Goal: Entertainment & Leisure: Browse casually

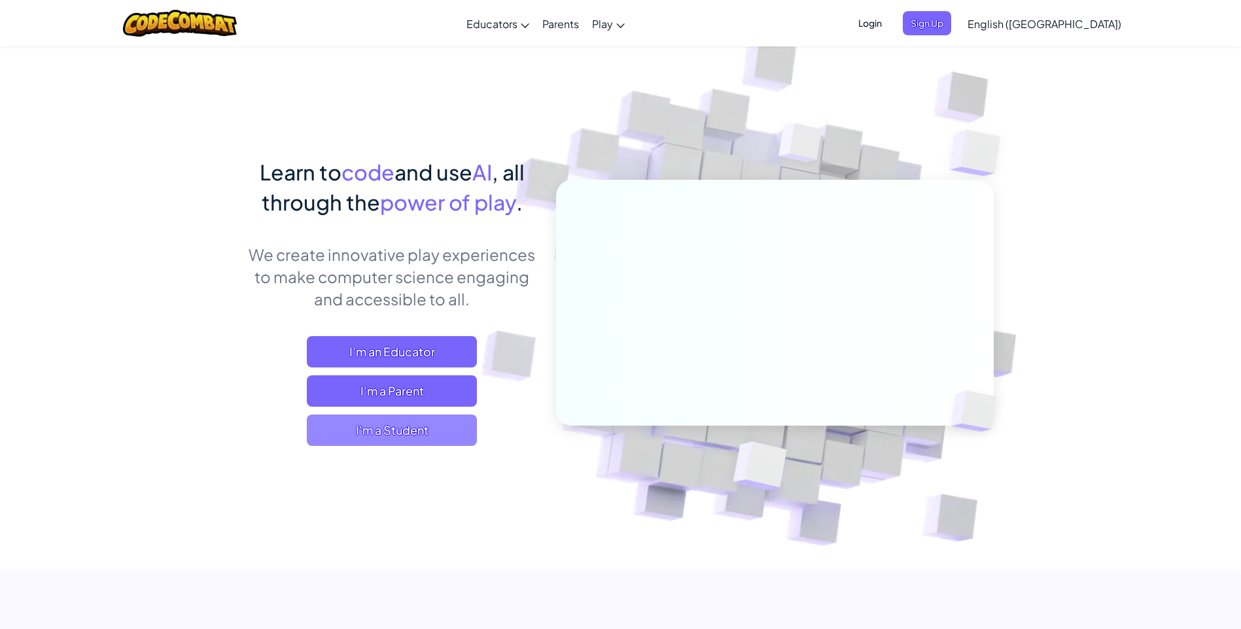
click at [391, 438] on span "I'm a Student" at bounding box center [392, 430] width 170 height 31
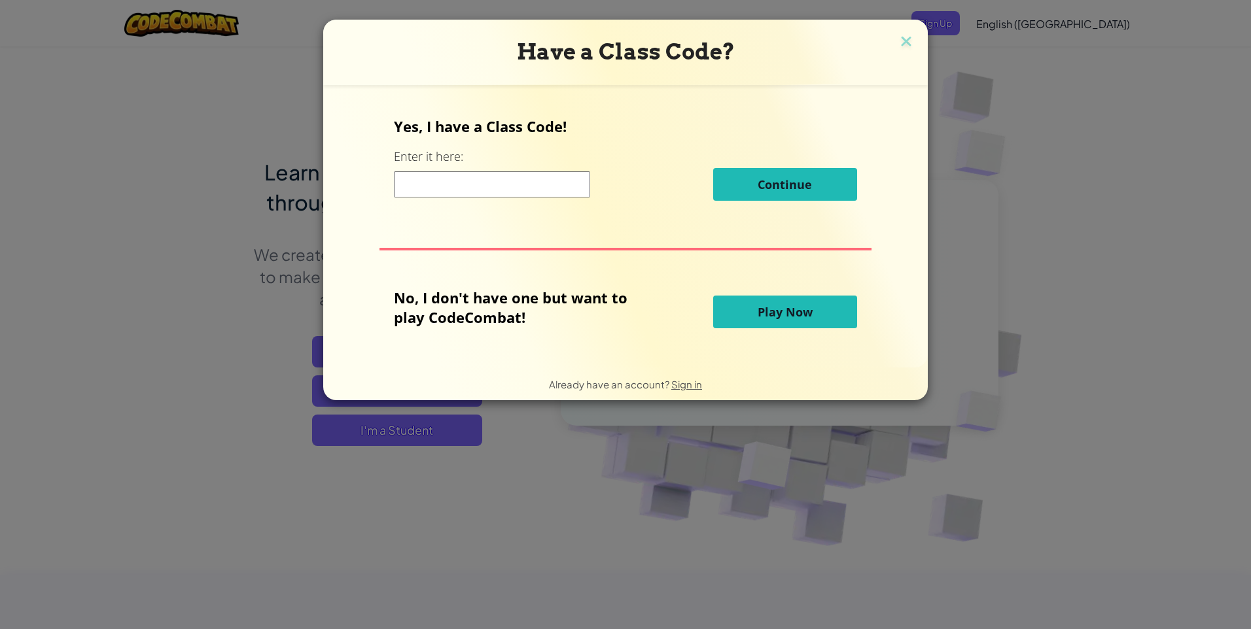
click at [758, 316] on span "Play Now" at bounding box center [785, 312] width 55 height 16
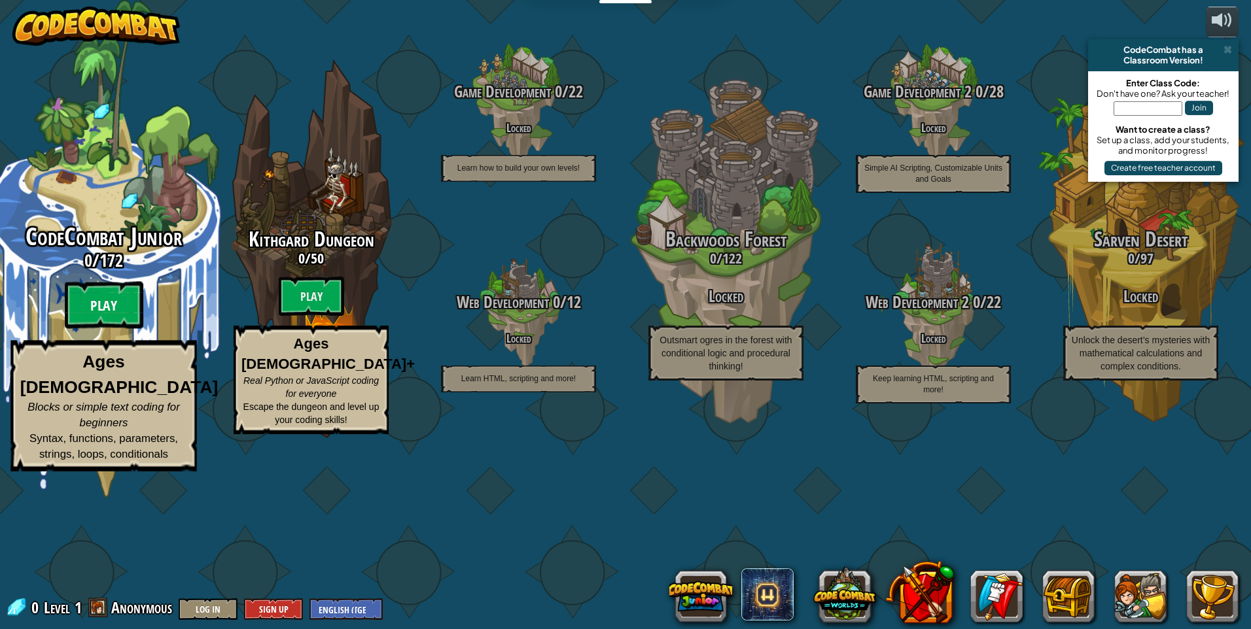
click at [105, 329] on btn "Play" at bounding box center [104, 305] width 79 height 47
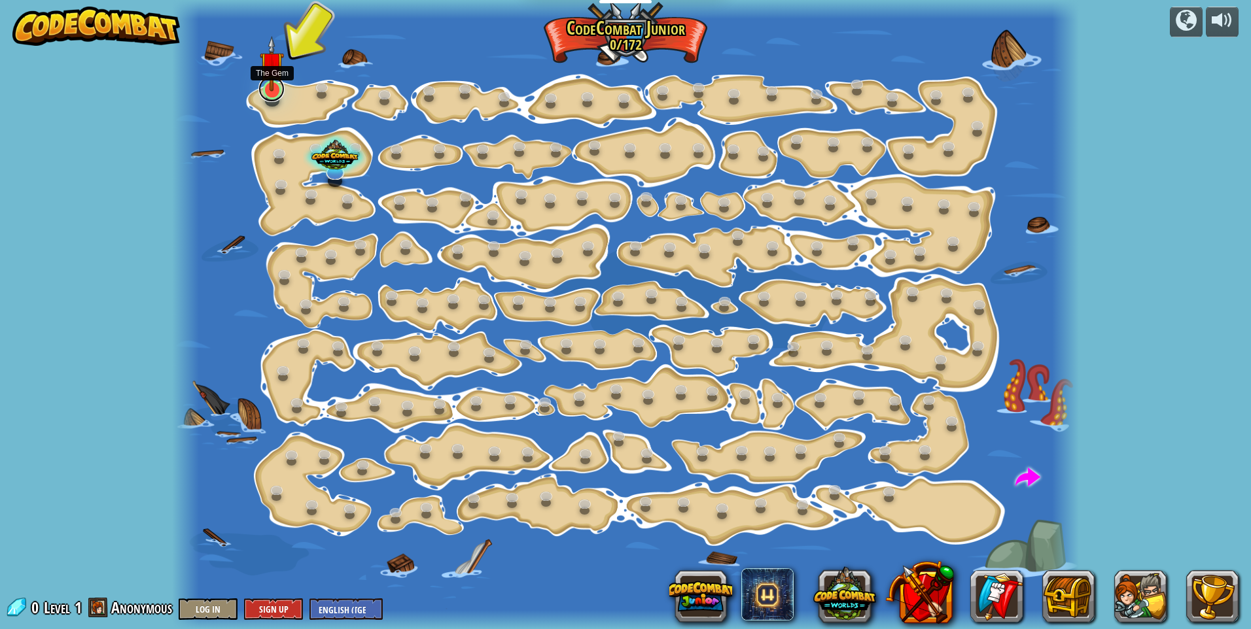
click at [272, 94] on link at bounding box center [271, 89] width 26 height 26
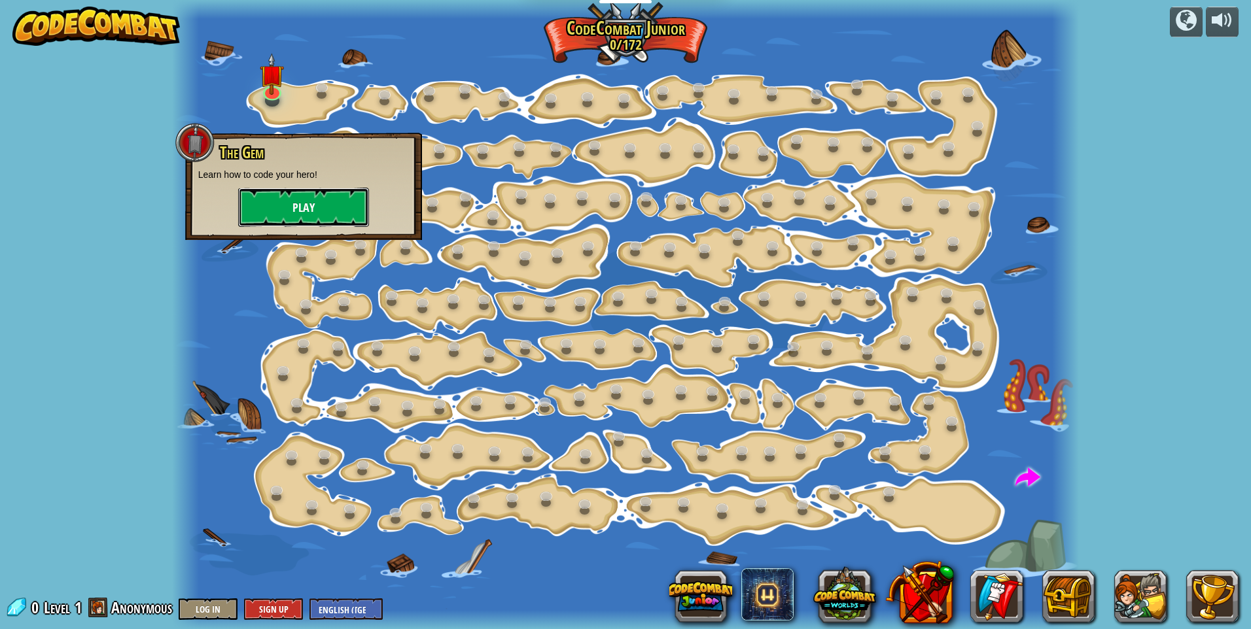
click at [298, 199] on button "Play" at bounding box center [303, 207] width 131 height 39
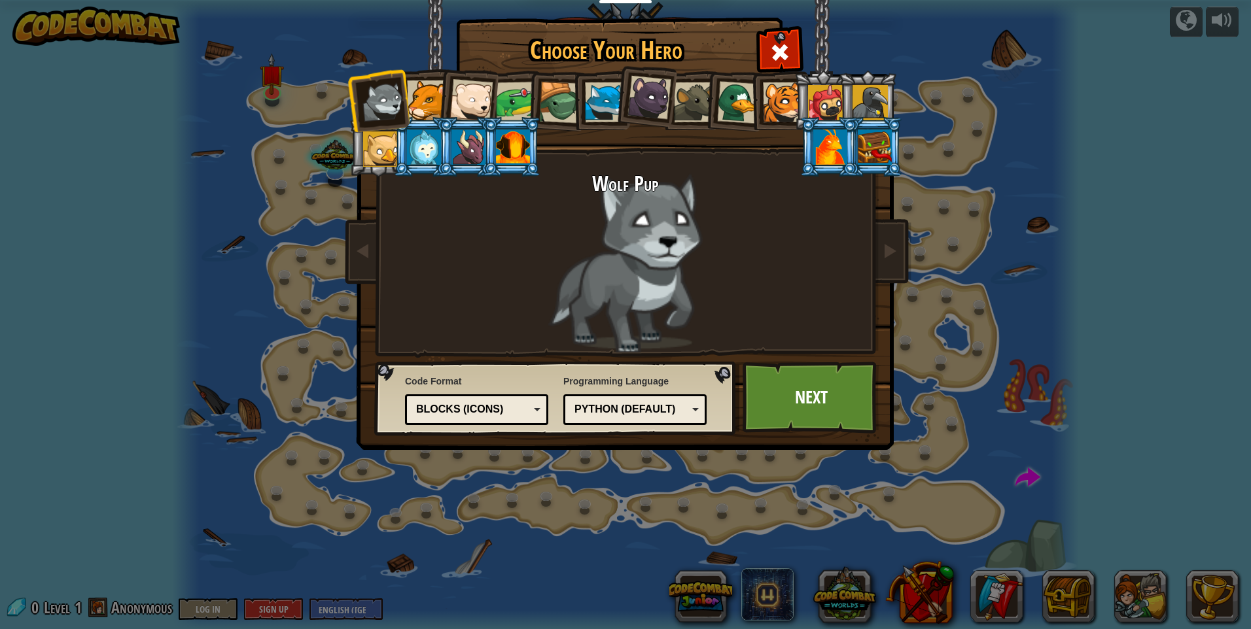
click at [690, 99] on div at bounding box center [694, 102] width 40 height 40
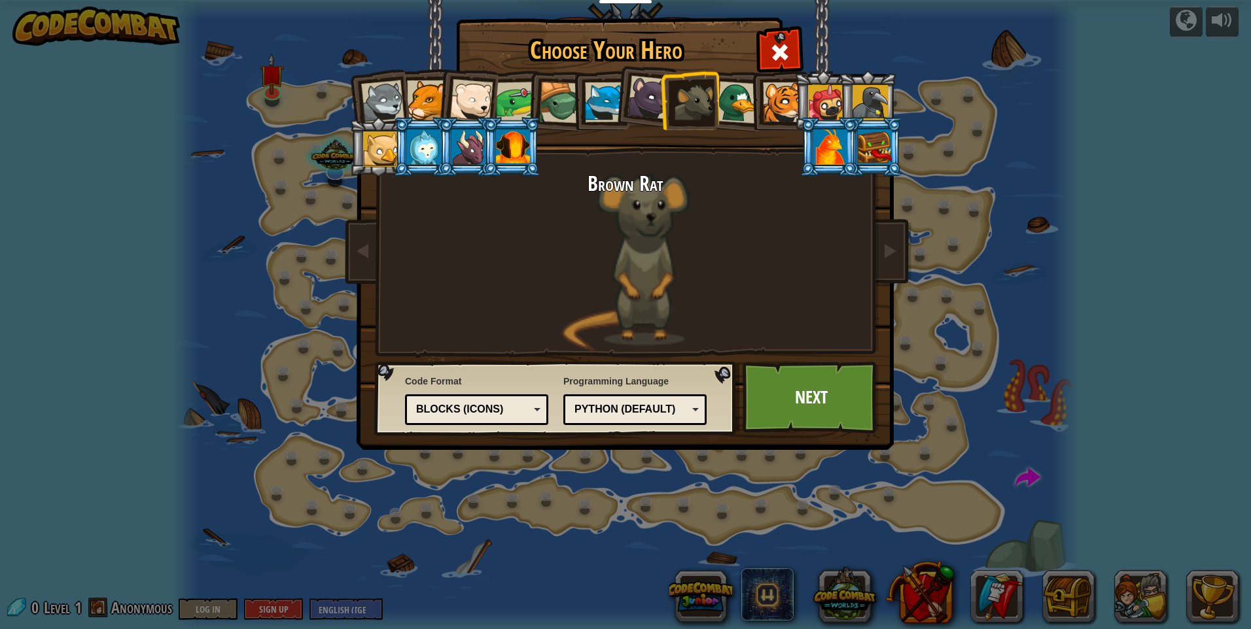
click at [785, 99] on div at bounding box center [783, 102] width 40 height 40
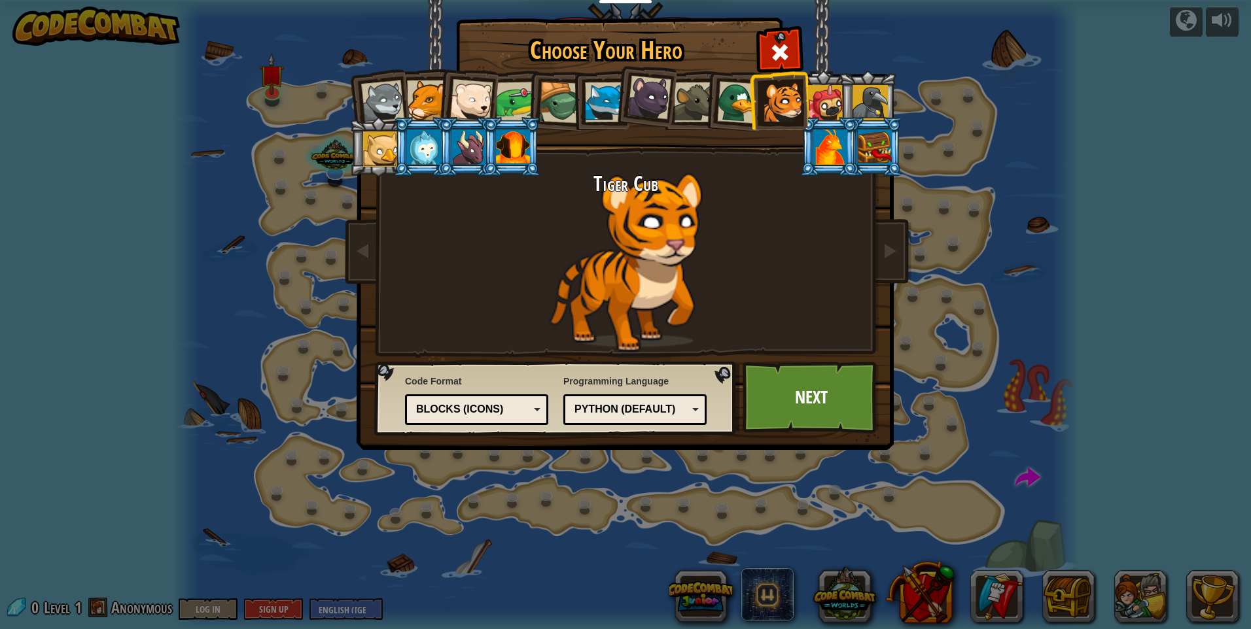
drag, startPoint x: 724, startPoint y: 101, endPoint x: 710, endPoint y: 101, distance: 13.7
click at [717, 101] on li at bounding box center [734, 100] width 63 height 63
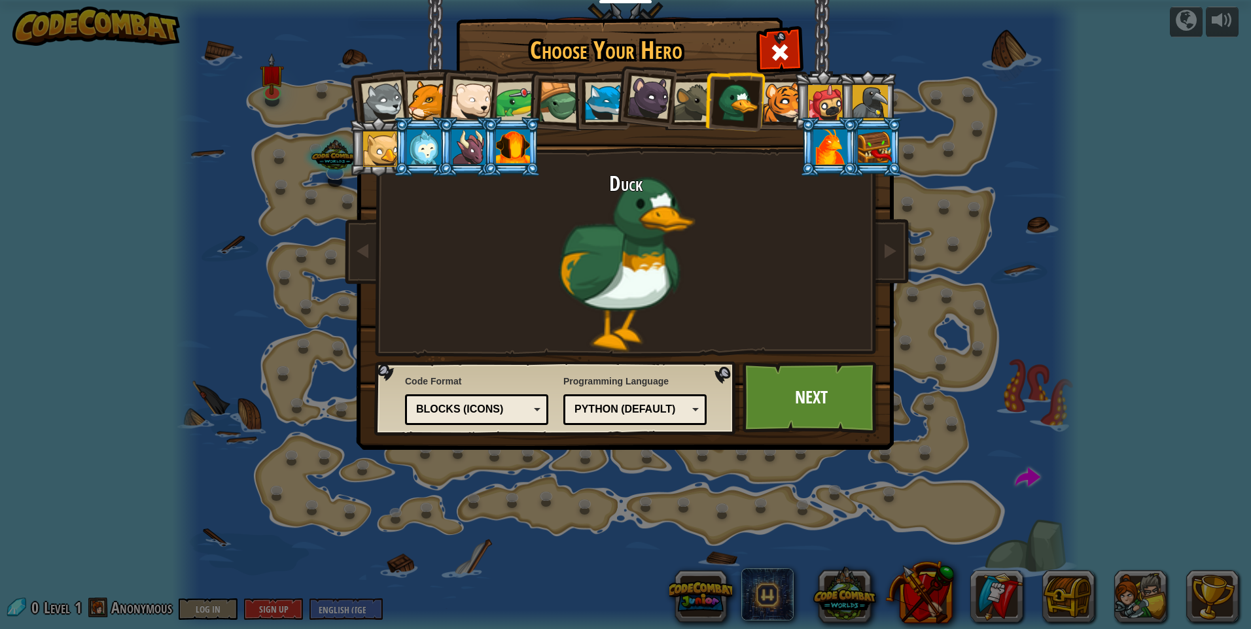
drag, startPoint x: 446, startPoint y: 85, endPoint x: 466, endPoint y: 71, distance: 25.0
click at [451, 79] on li at bounding box center [467, 98] width 64 height 64
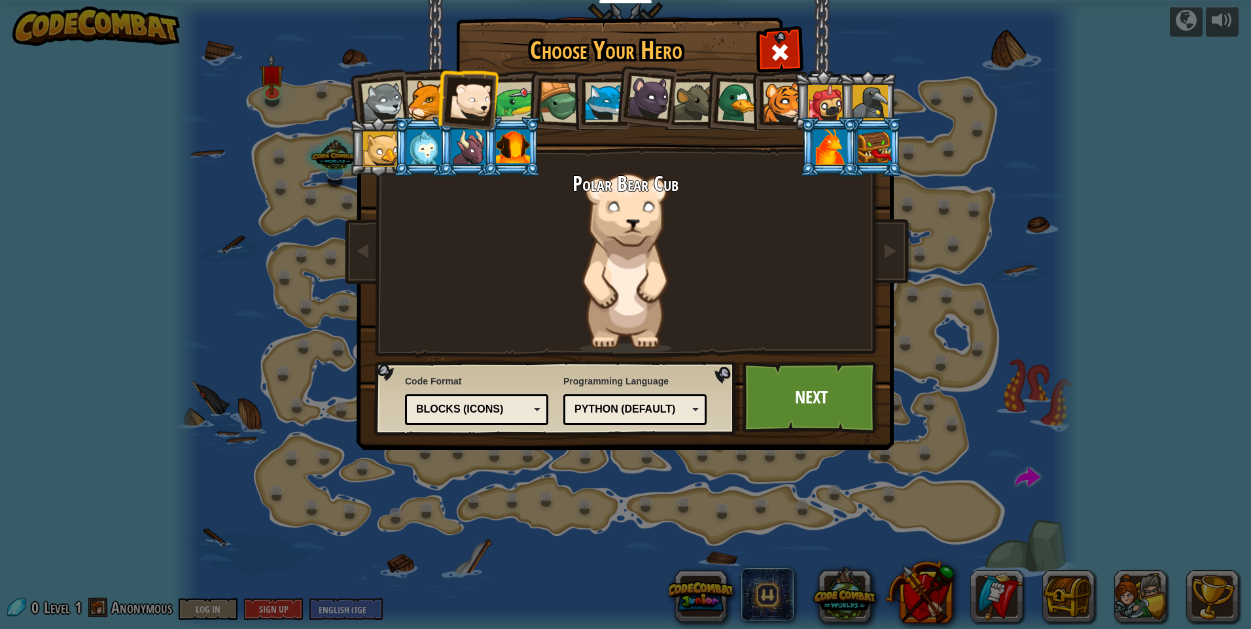
click at [871, 104] on div at bounding box center [869, 102] width 35 height 35
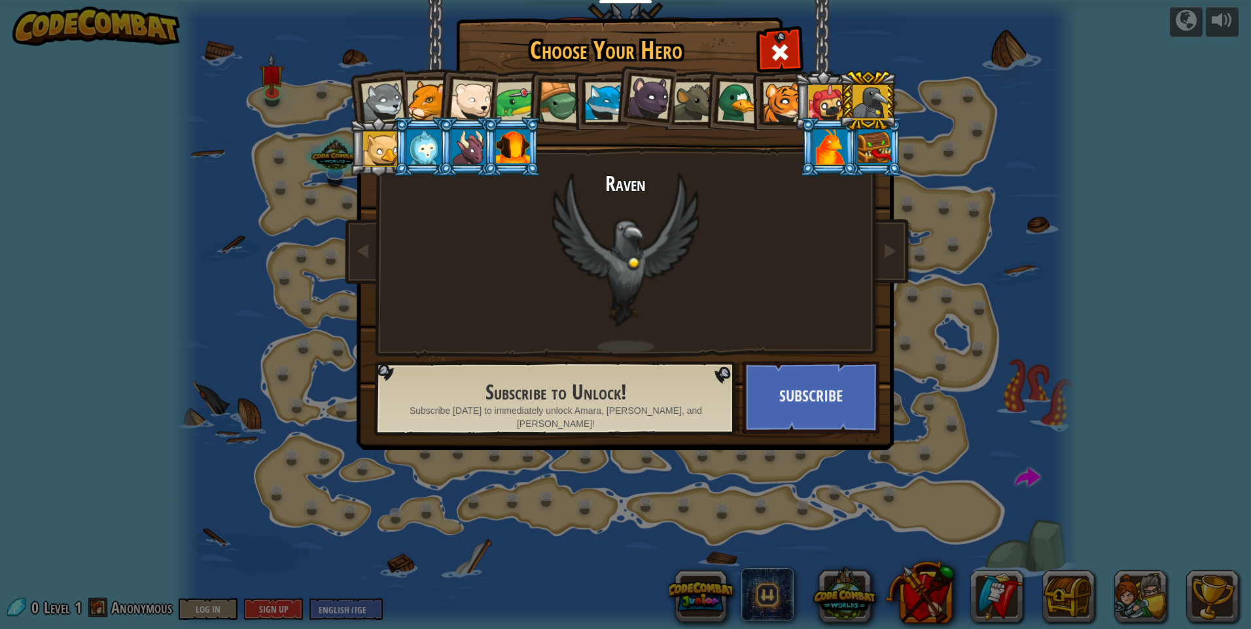
click at [686, 106] on div at bounding box center [694, 102] width 40 height 40
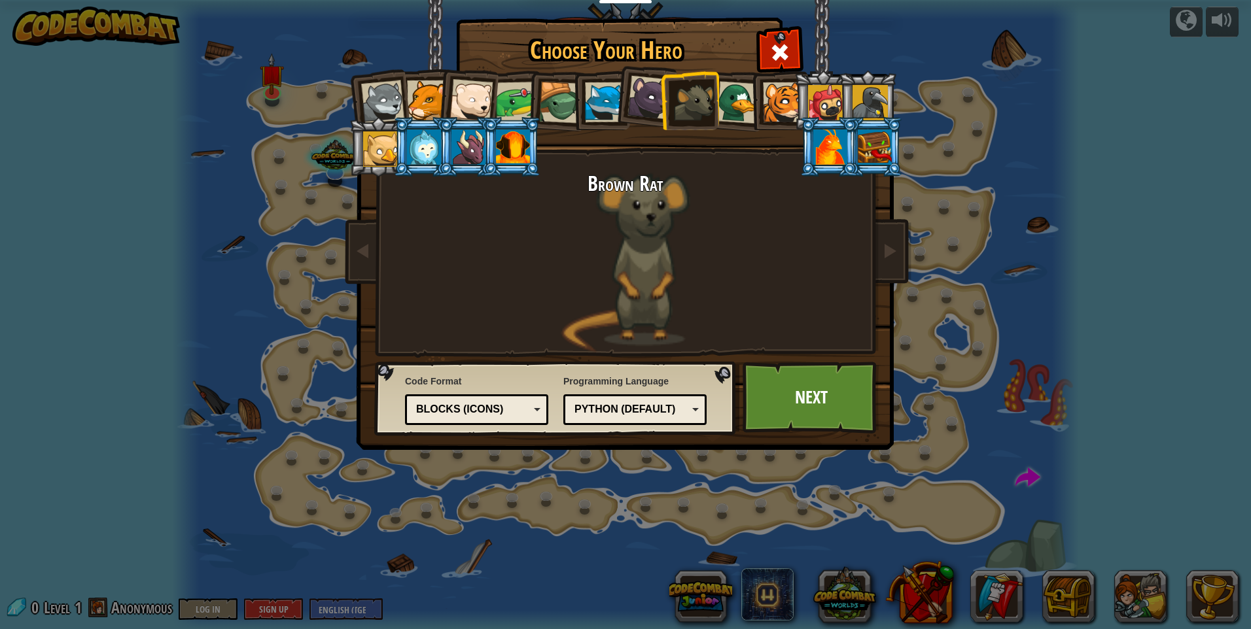
click at [578, 105] on li at bounding box center [600, 101] width 59 height 60
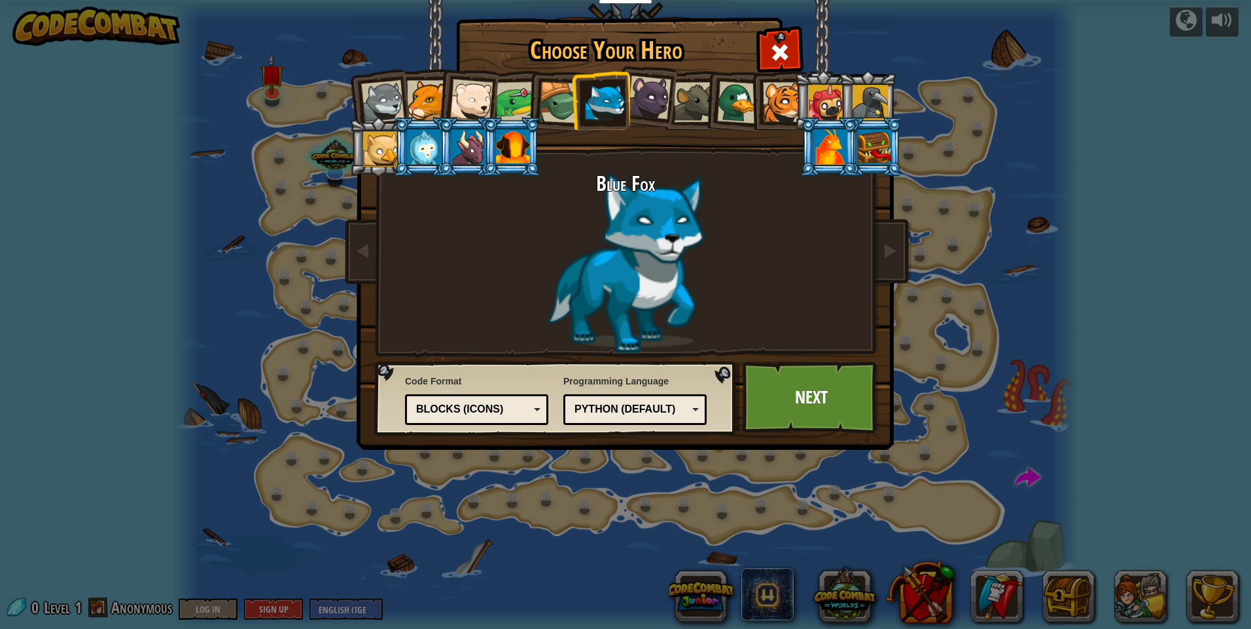
click at [559, 113] on div at bounding box center [560, 103] width 42 height 42
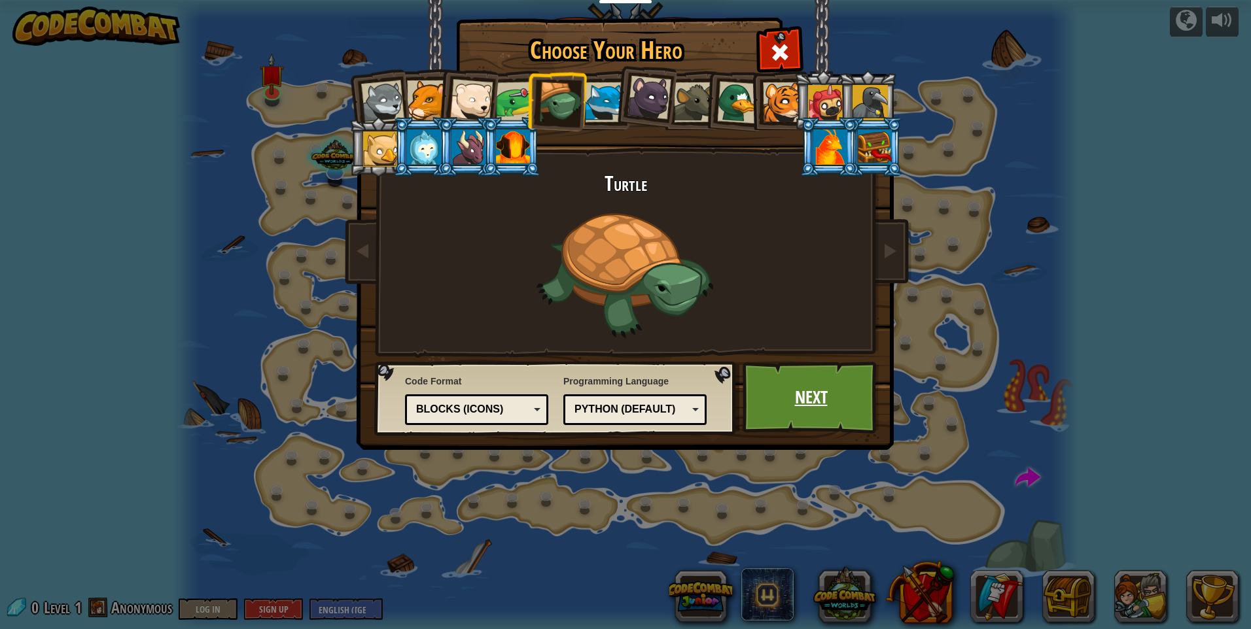
click at [794, 403] on link "Next" at bounding box center [811, 398] width 137 height 72
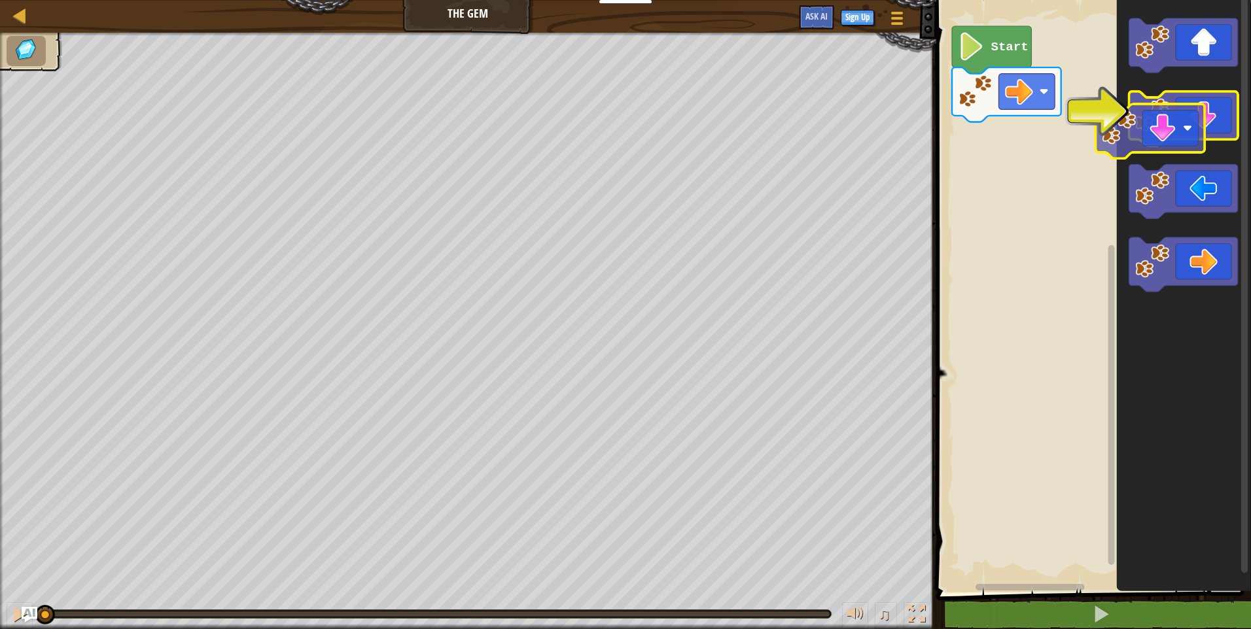
click at [1159, 143] on icon "Blockly Workspace" at bounding box center [1183, 119] width 109 height 54
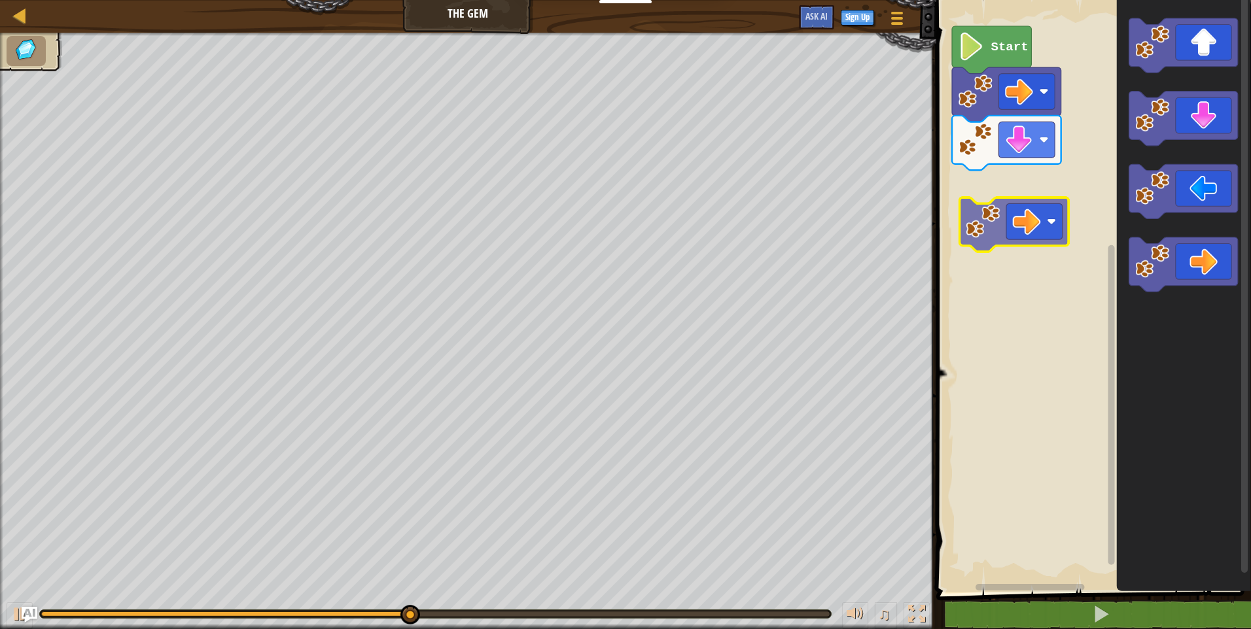
click at [1016, 200] on div "Start" at bounding box center [1091, 292] width 319 height 599
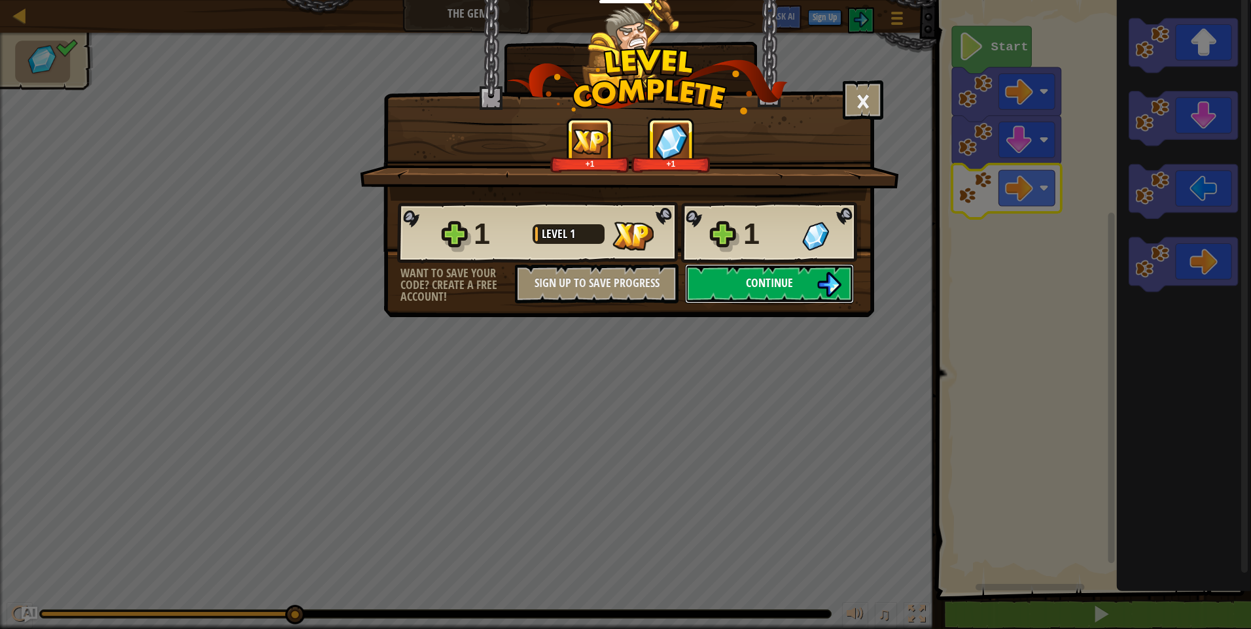
click at [794, 285] on button "Continue" at bounding box center [769, 283] width 169 height 39
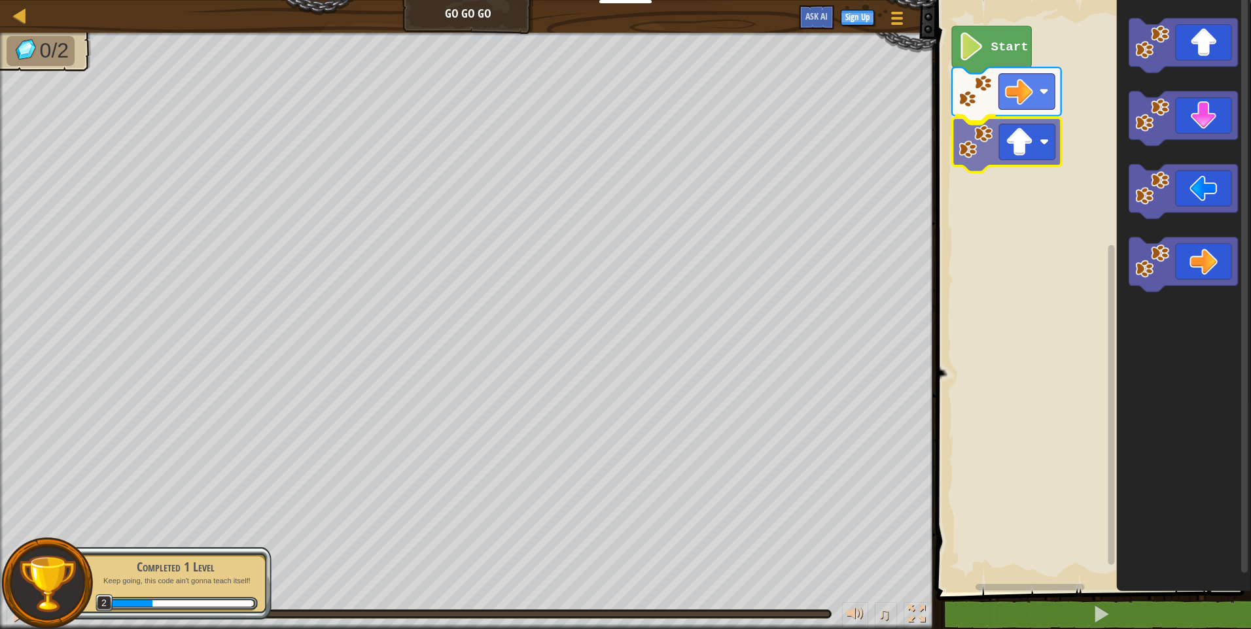
click at [975, 152] on div "Start" at bounding box center [1091, 292] width 319 height 599
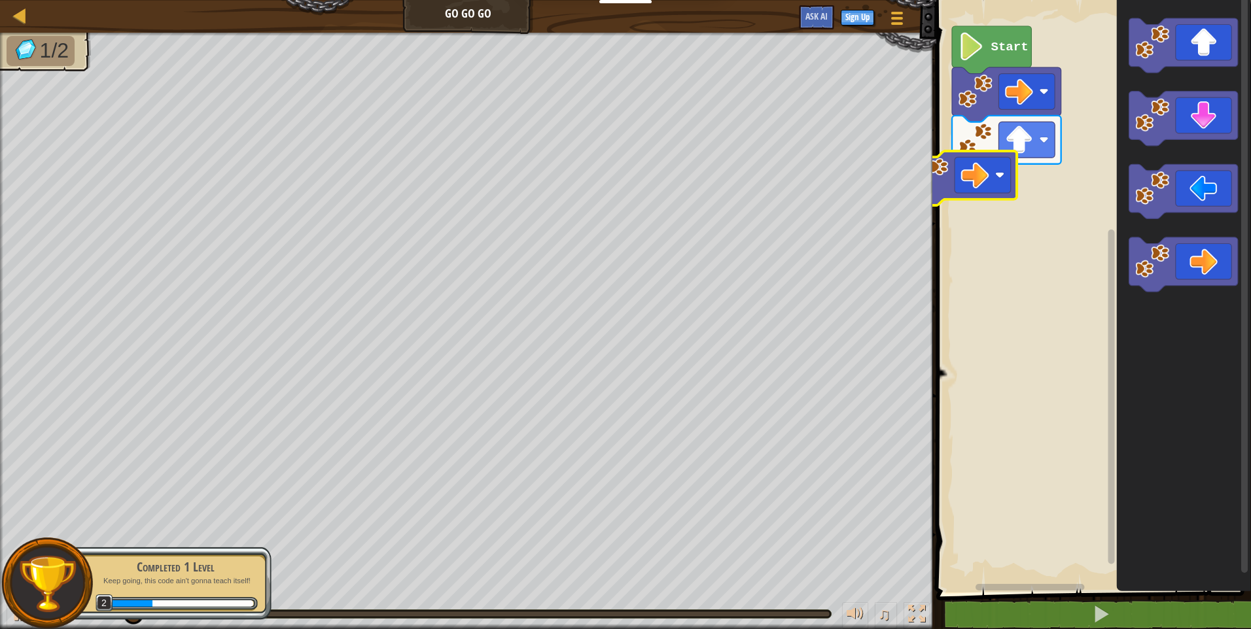
click at [936, 184] on div "Start" at bounding box center [1091, 292] width 319 height 599
click at [989, 202] on div "Start" at bounding box center [1091, 292] width 319 height 599
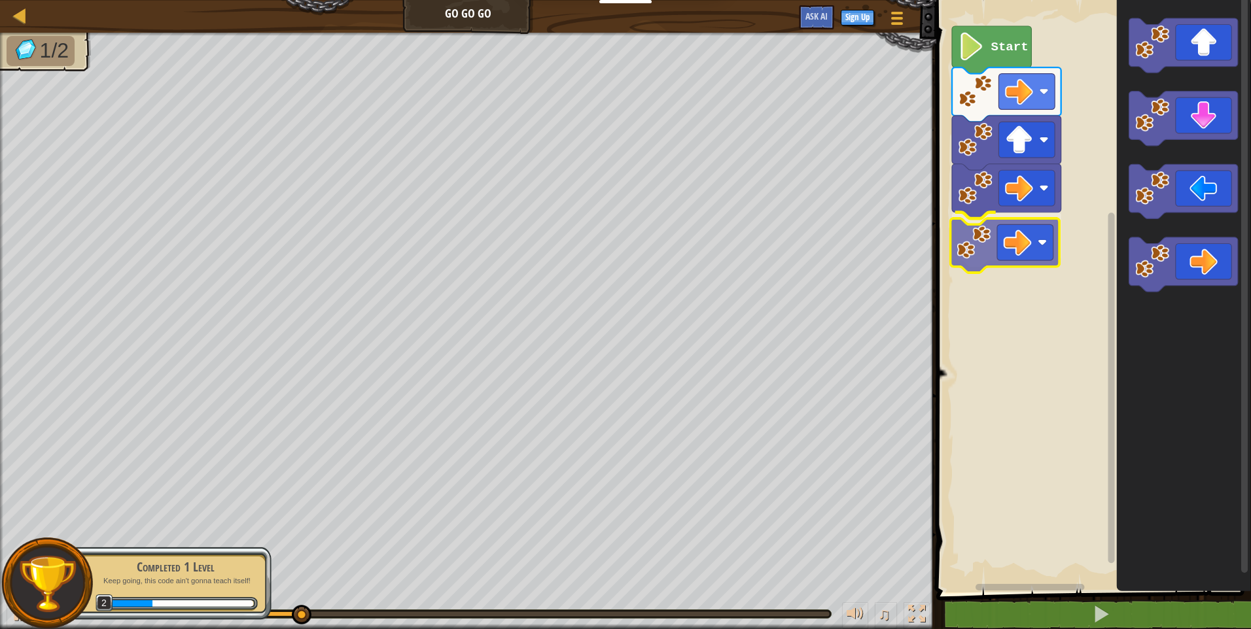
click at [995, 248] on div "Start" at bounding box center [1091, 292] width 319 height 599
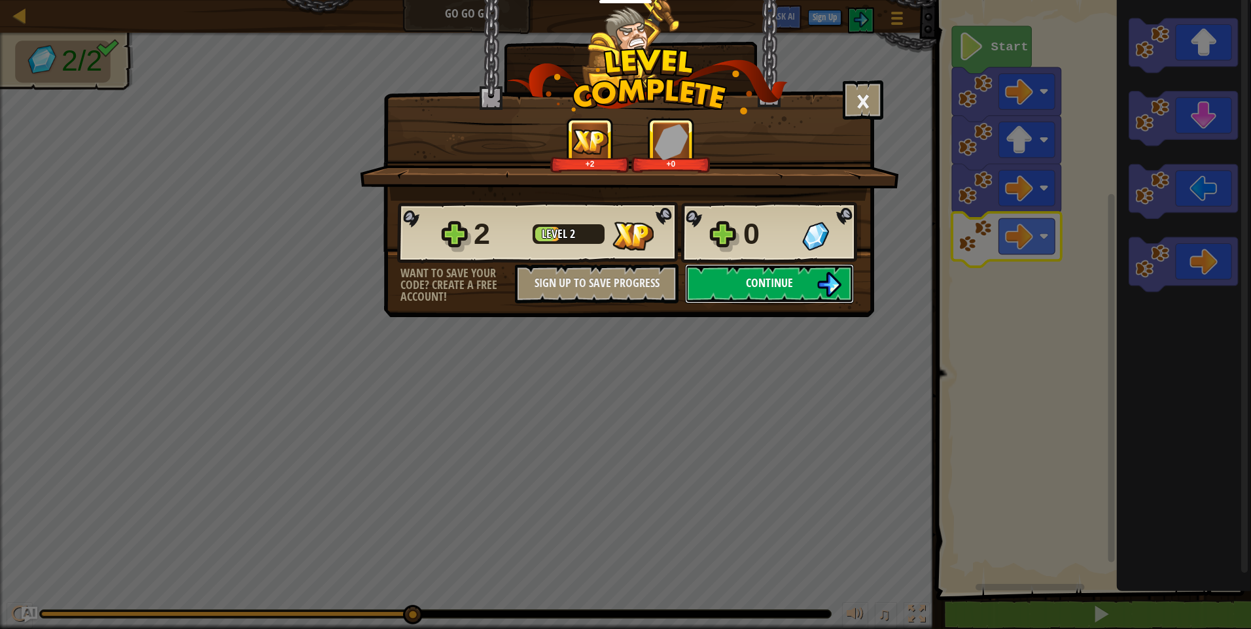
click at [809, 288] on button "Continue" at bounding box center [769, 283] width 169 height 39
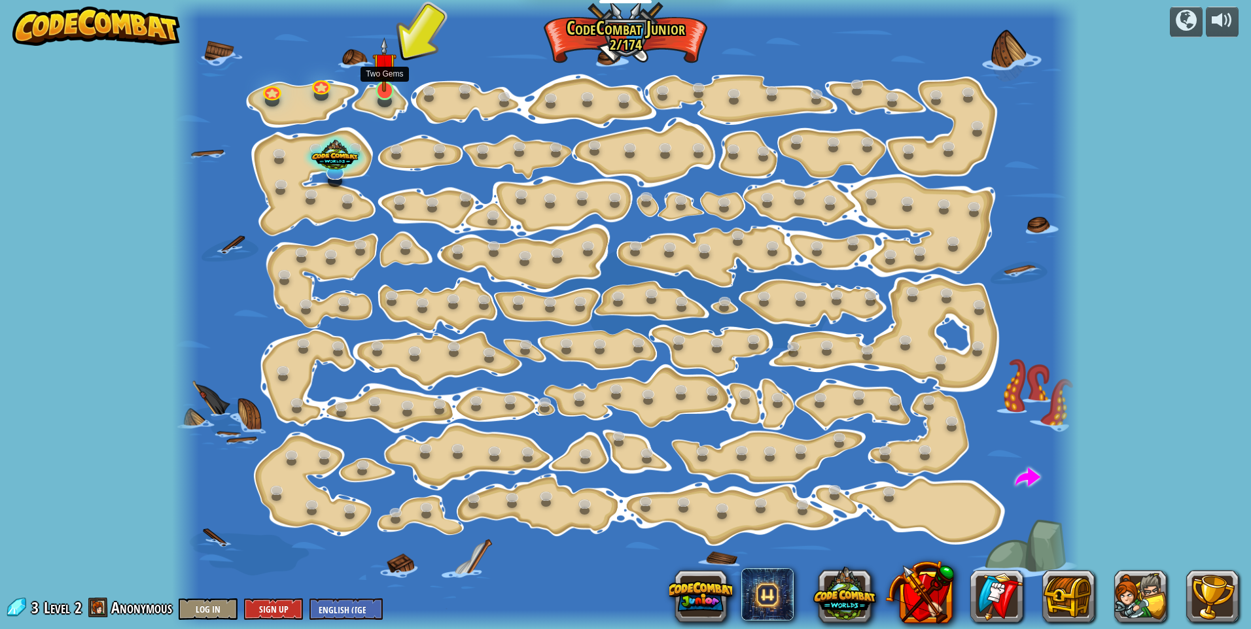
click at [377, 91] on img at bounding box center [384, 65] width 24 height 56
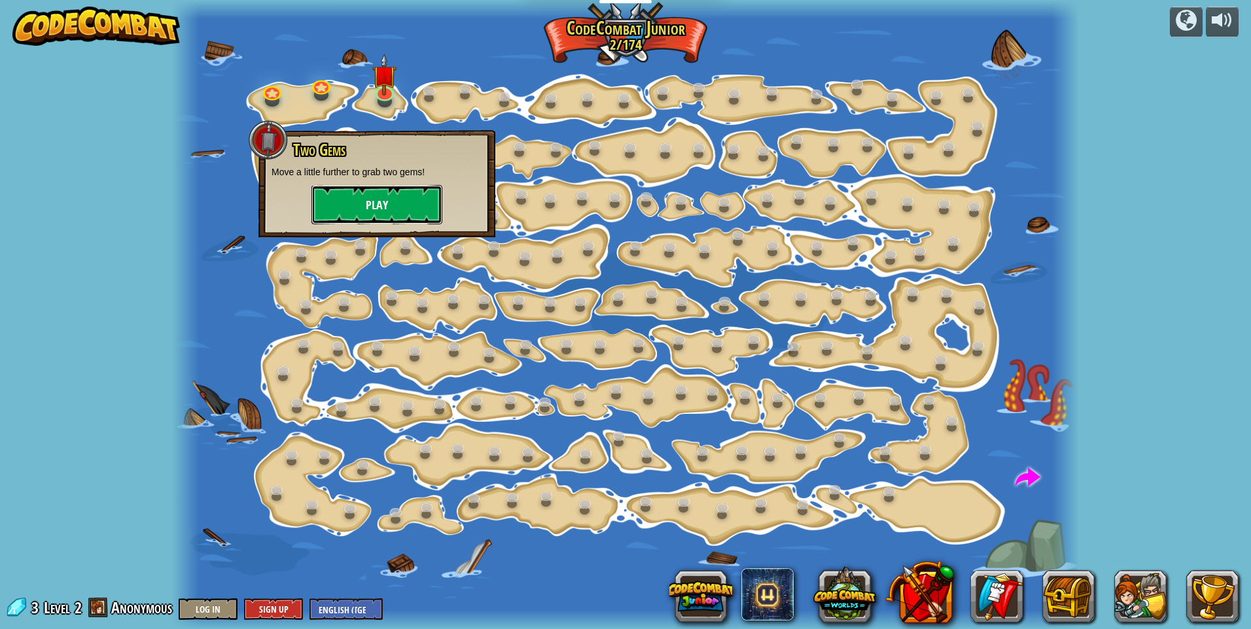
click at [421, 207] on button "Play" at bounding box center [376, 204] width 131 height 39
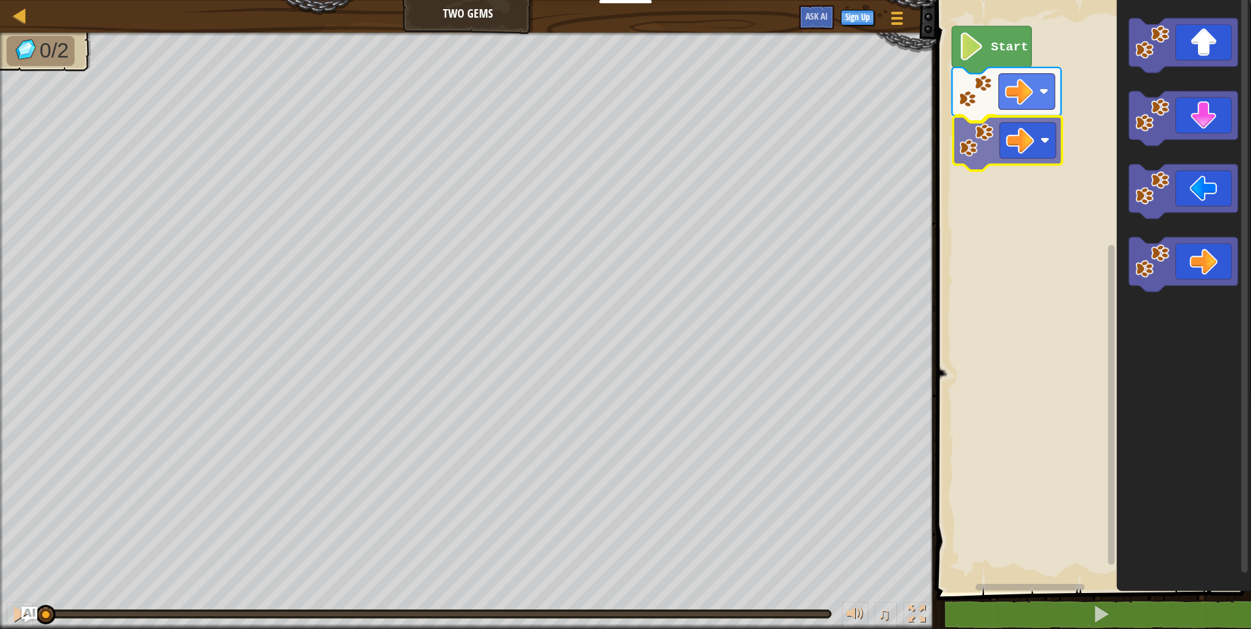
click at [1009, 135] on div "Start" at bounding box center [1091, 292] width 319 height 599
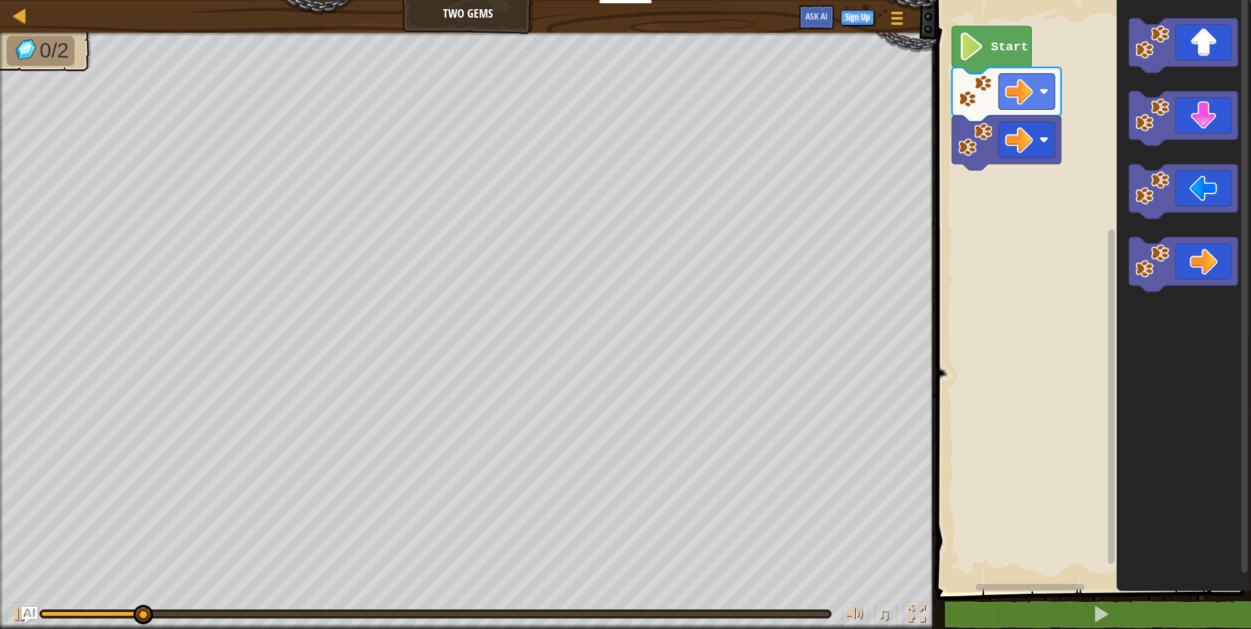
click at [1027, 132] on div "Start" at bounding box center [1091, 292] width 319 height 599
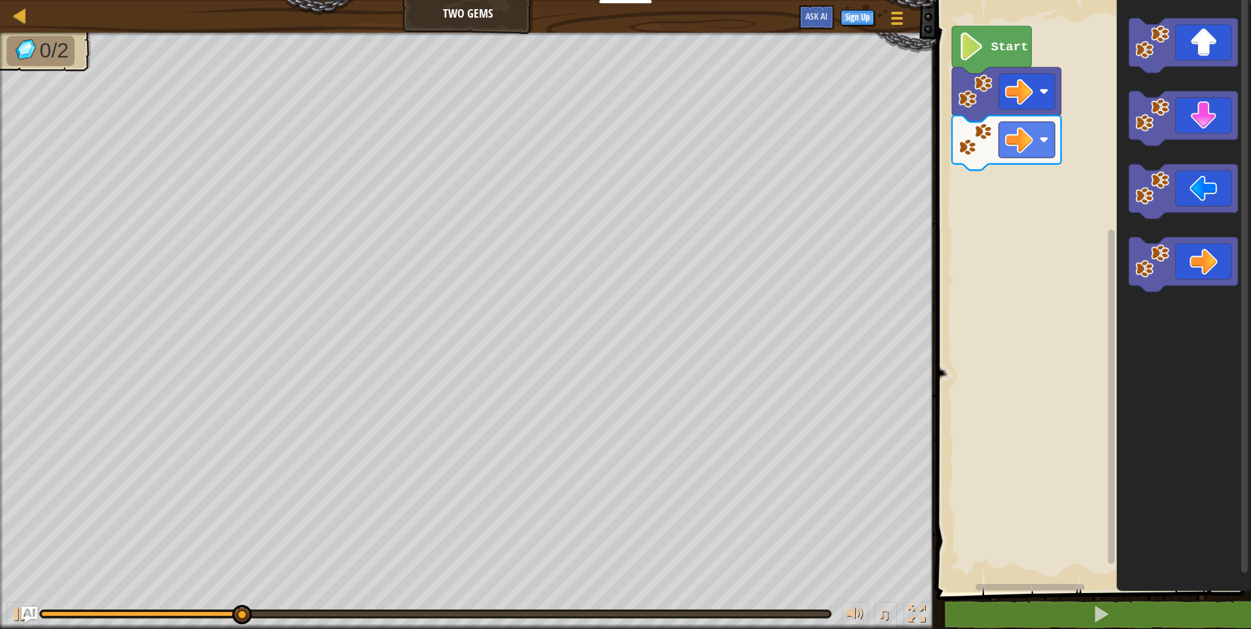
click at [1038, 149] on div "Start" at bounding box center [1091, 292] width 319 height 599
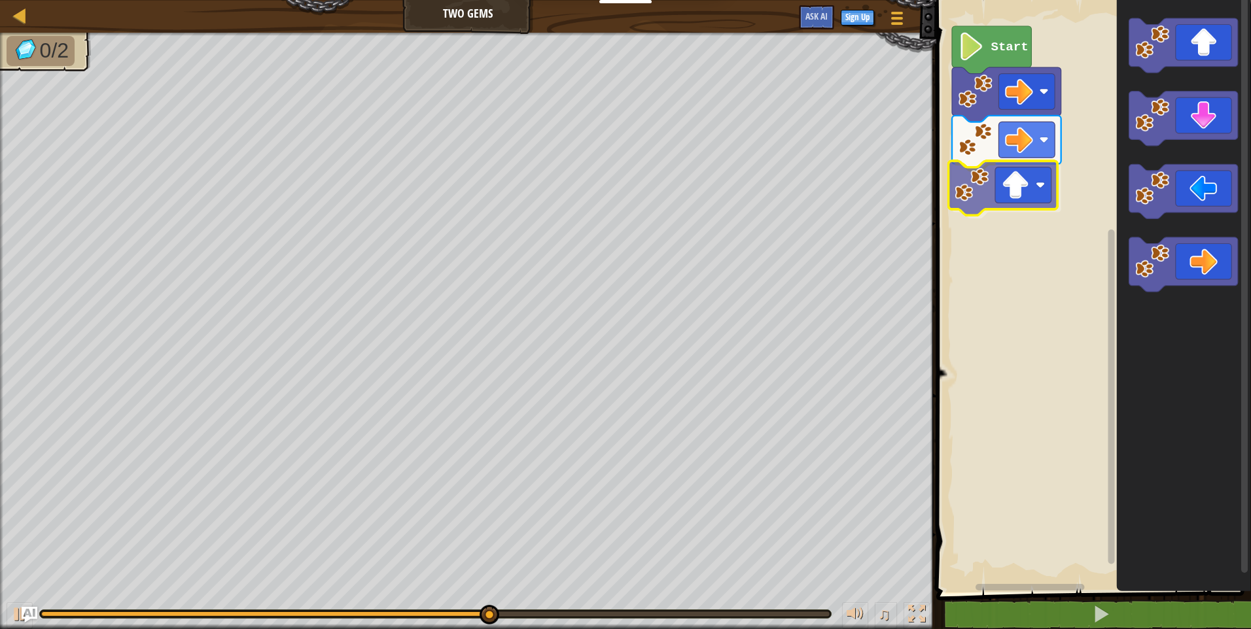
click at [965, 207] on div "Start" at bounding box center [1091, 292] width 319 height 599
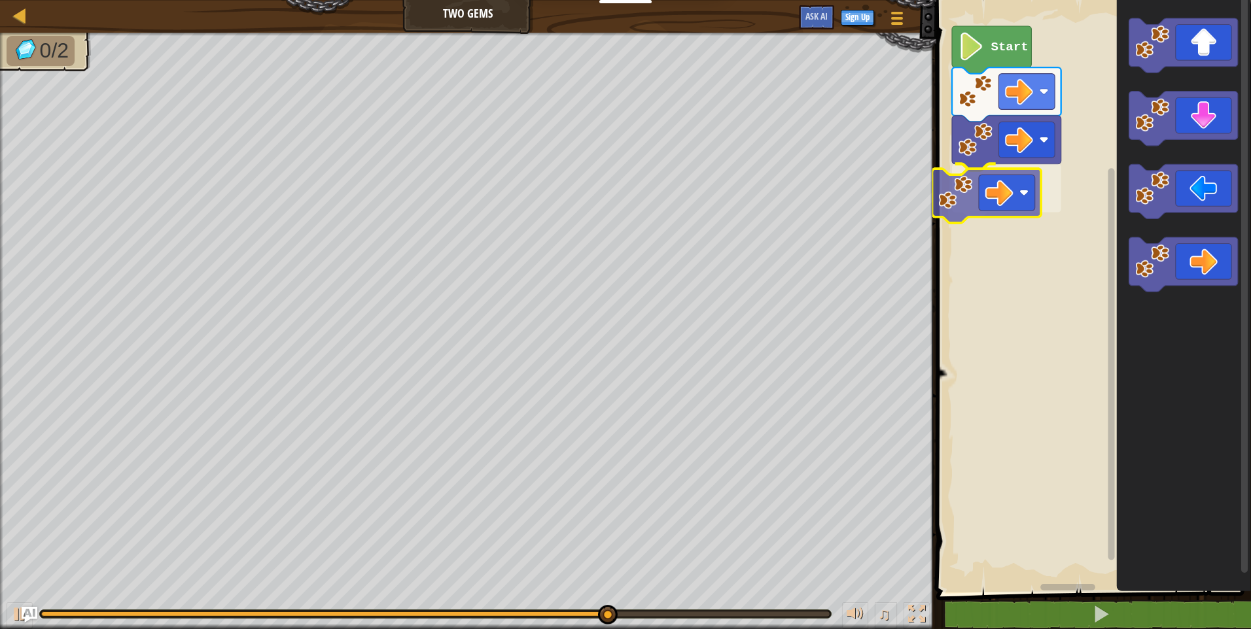
click at [1015, 192] on div "Start" at bounding box center [1091, 292] width 319 height 599
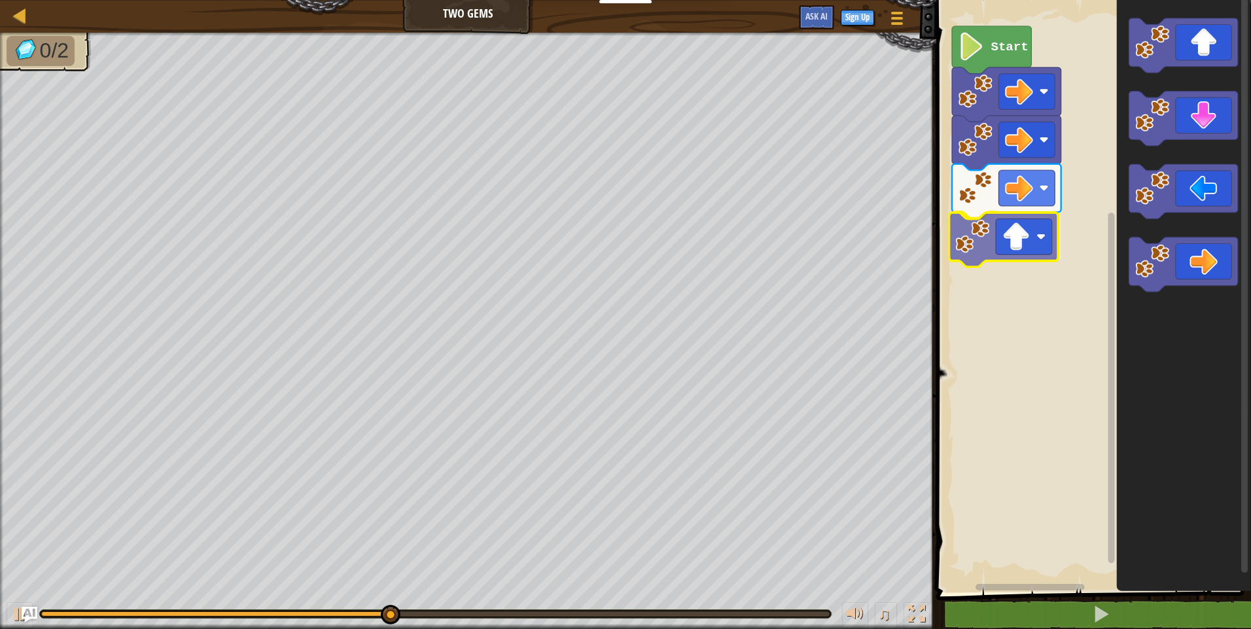
click at [1000, 254] on div "Start" at bounding box center [1091, 292] width 319 height 599
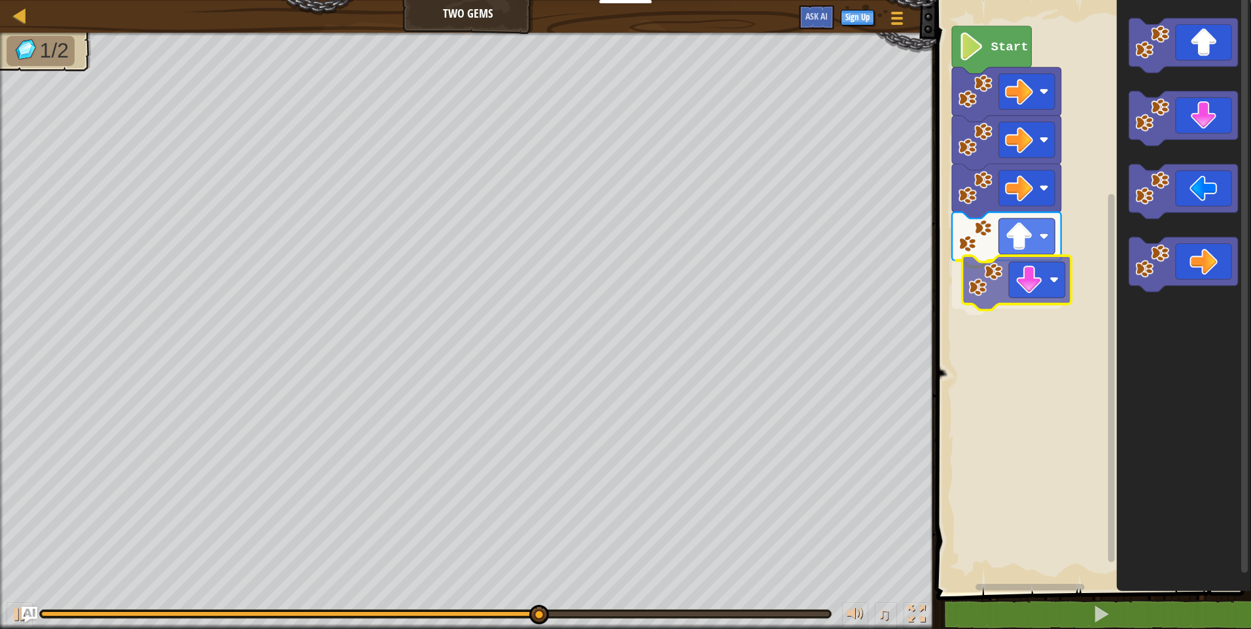
click at [1009, 281] on div "Start" at bounding box center [1091, 292] width 319 height 599
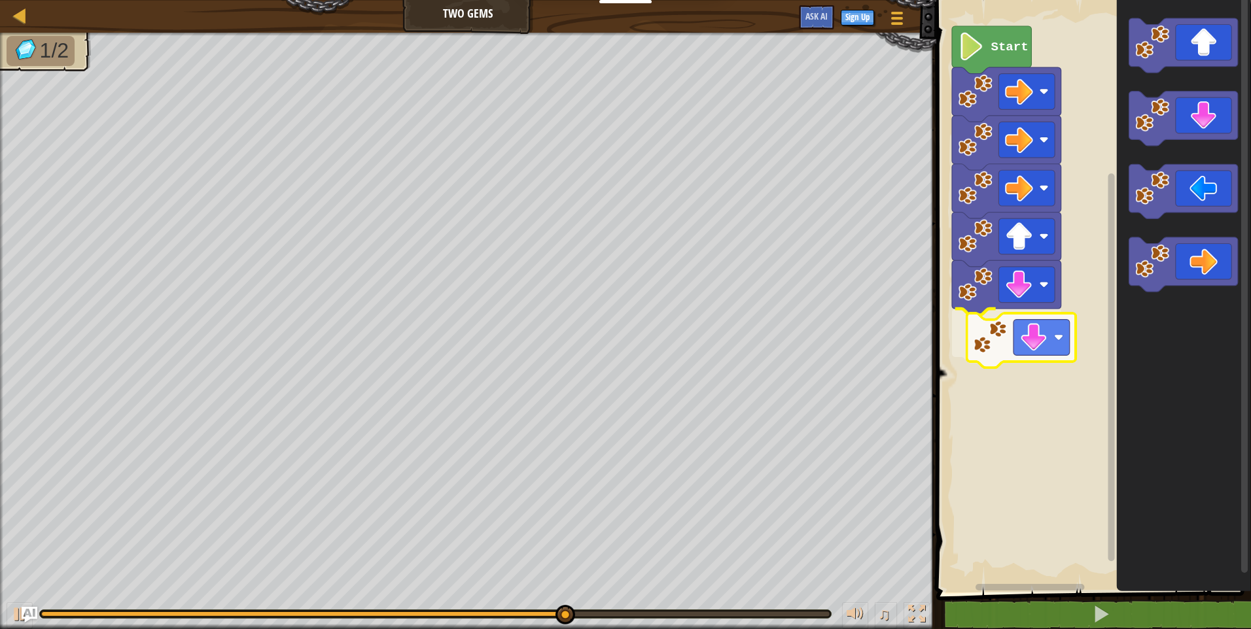
click at [1001, 338] on div "Start" at bounding box center [1091, 292] width 319 height 599
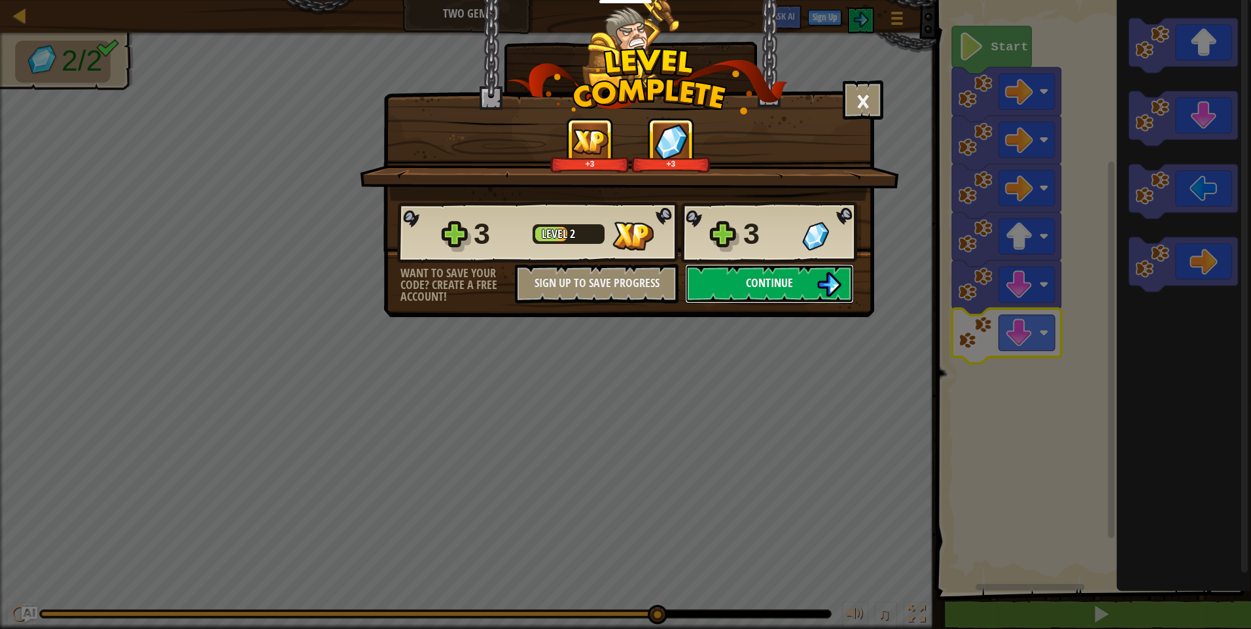
click at [760, 275] on span "Continue" at bounding box center [769, 283] width 47 height 16
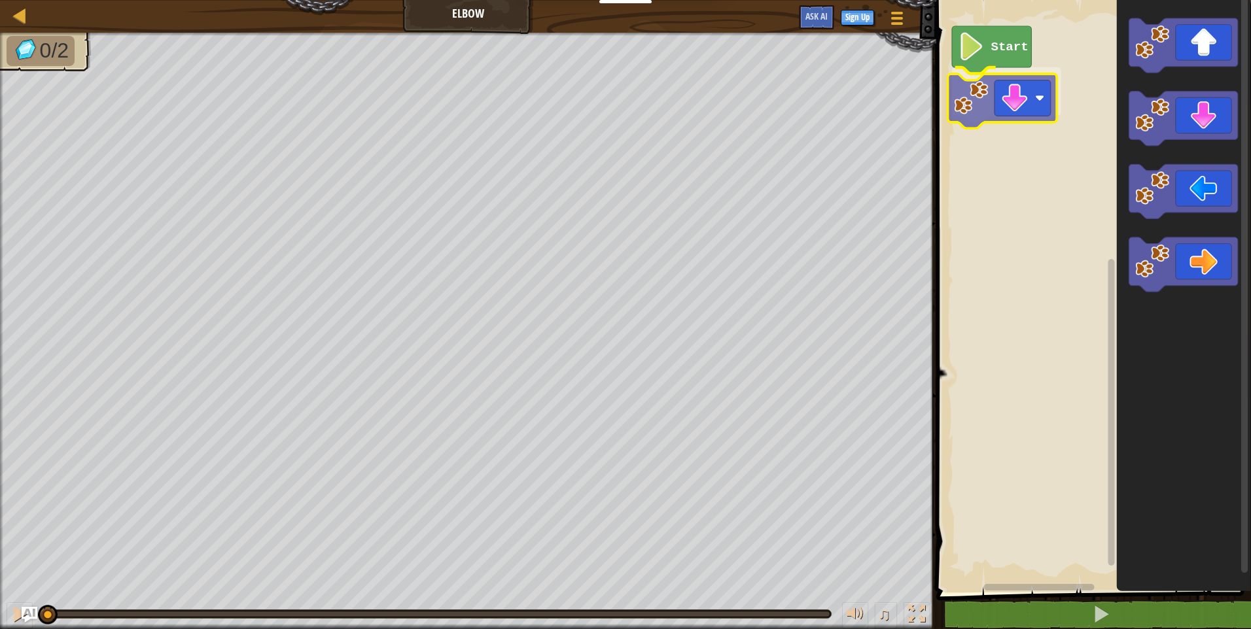
click at [1006, 118] on div "Start" at bounding box center [1091, 292] width 319 height 599
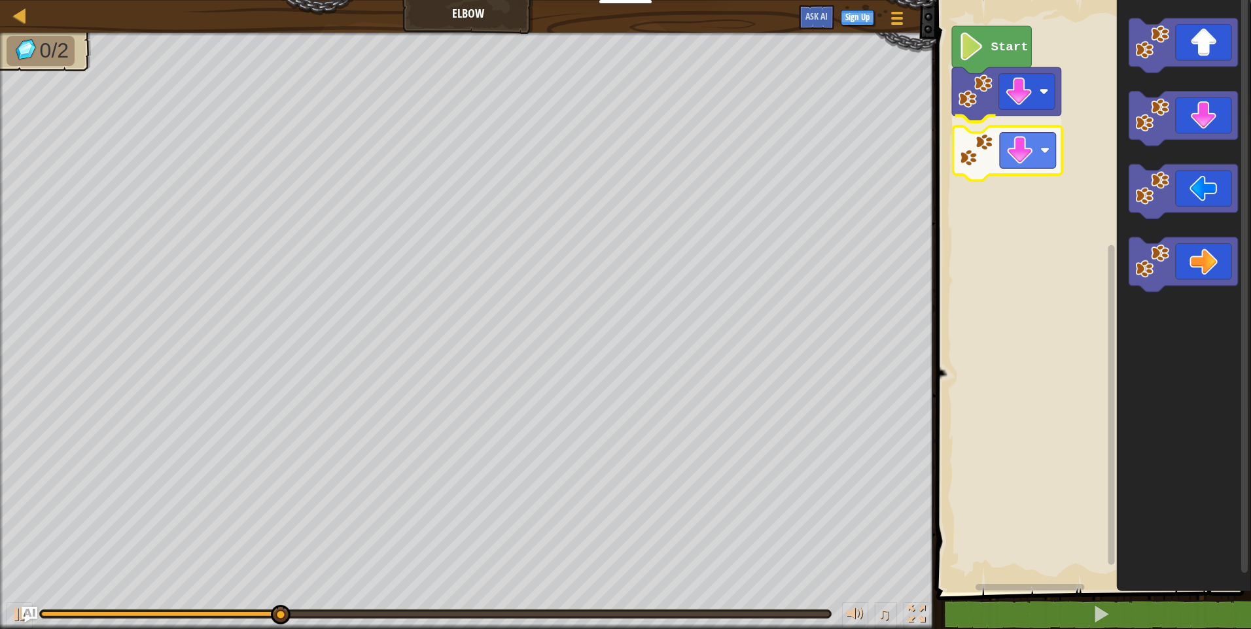
click at [974, 166] on div "Start" at bounding box center [1091, 292] width 319 height 599
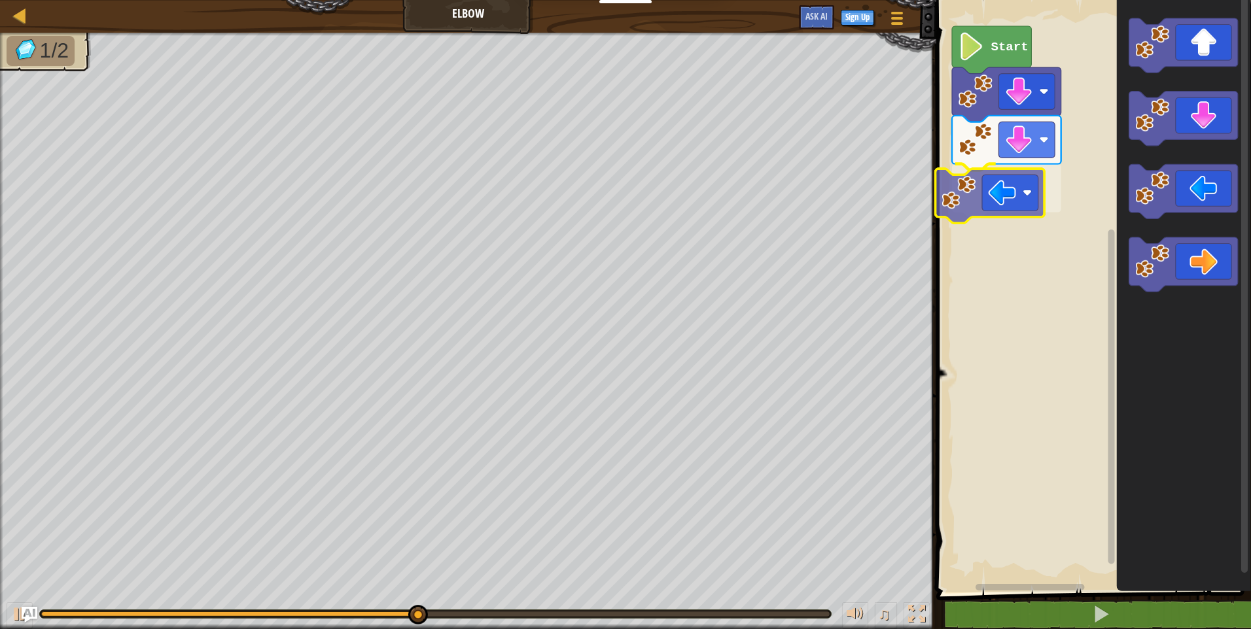
click at [968, 207] on div "Start" at bounding box center [1091, 292] width 319 height 599
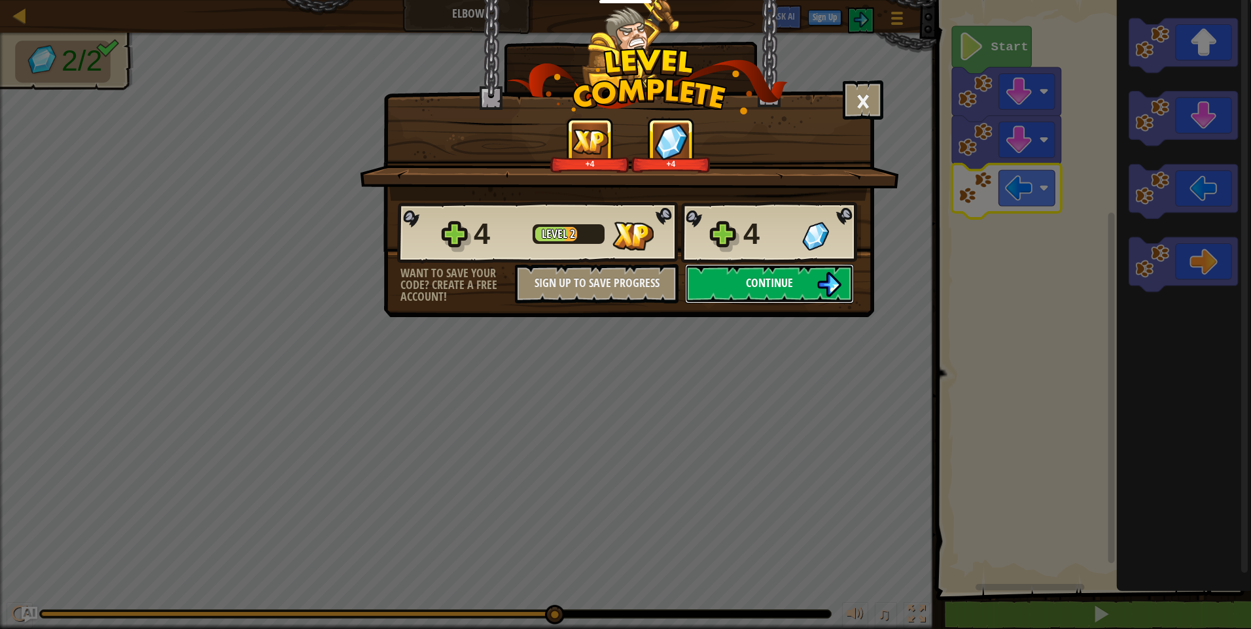
click at [803, 286] on button "Continue" at bounding box center [769, 283] width 169 height 39
